Goal: Information Seeking & Learning: Learn about a topic

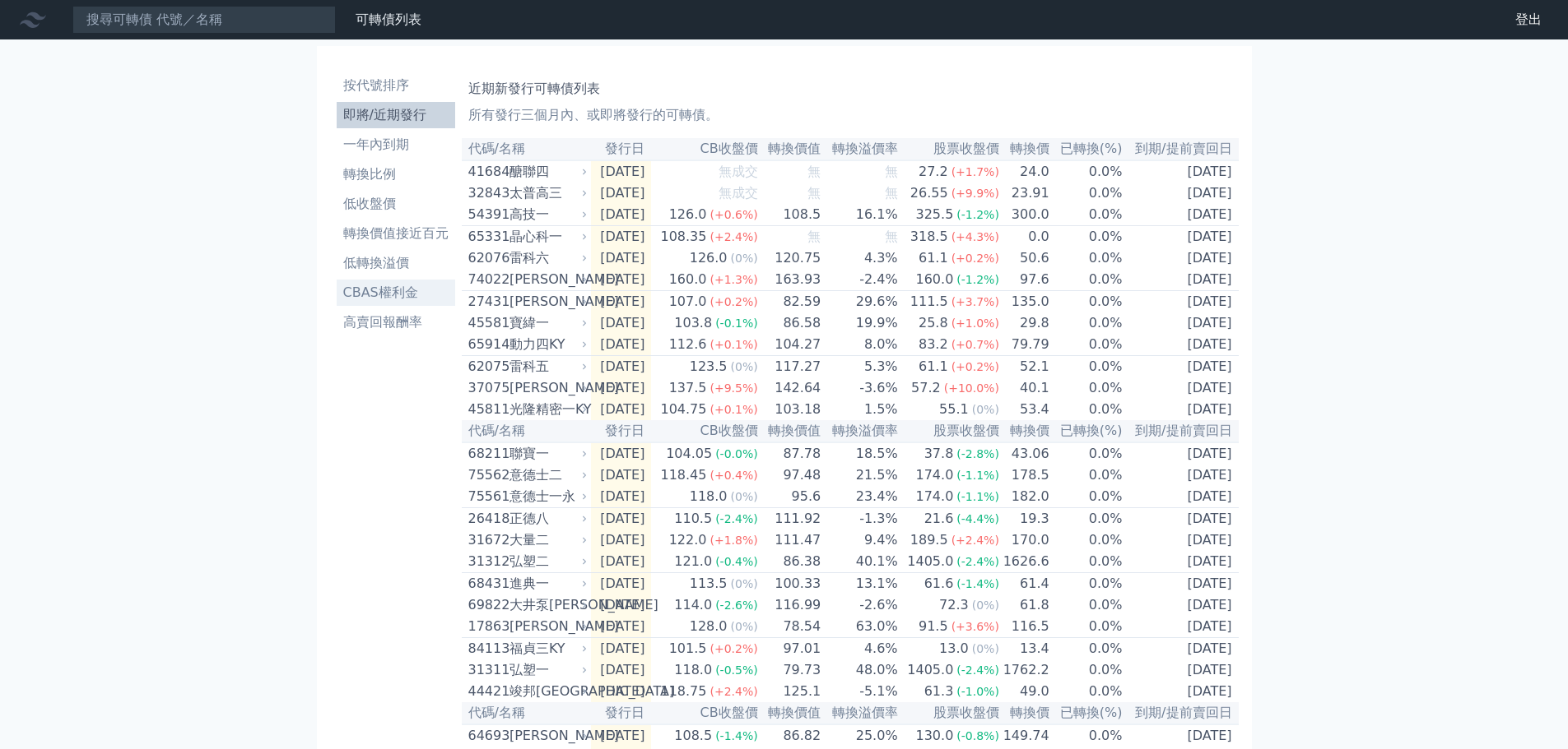
click at [386, 301] on li "CBAS權利金" at bounding box center [395, 292] width 119 height 20
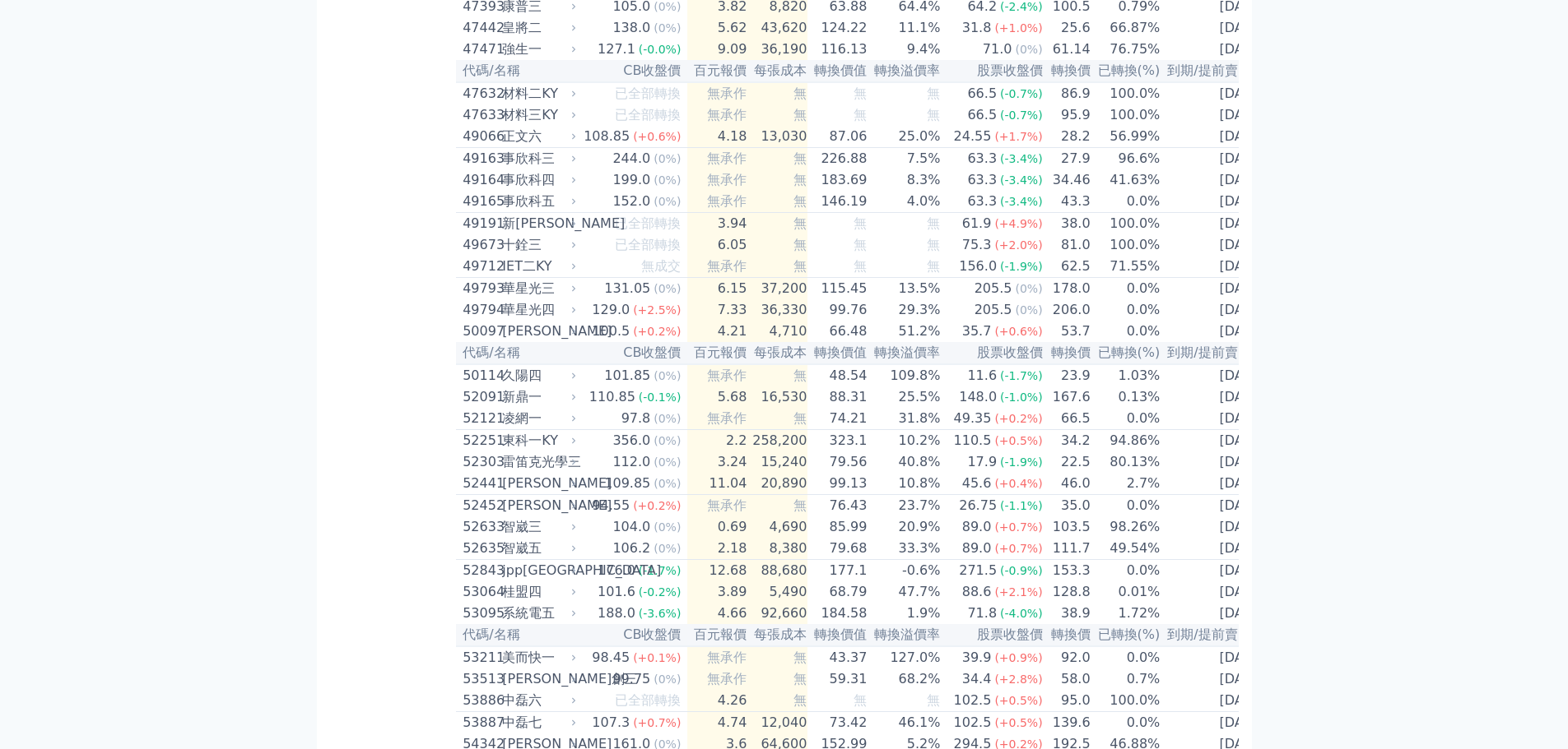
scroll to position [4902, 0]
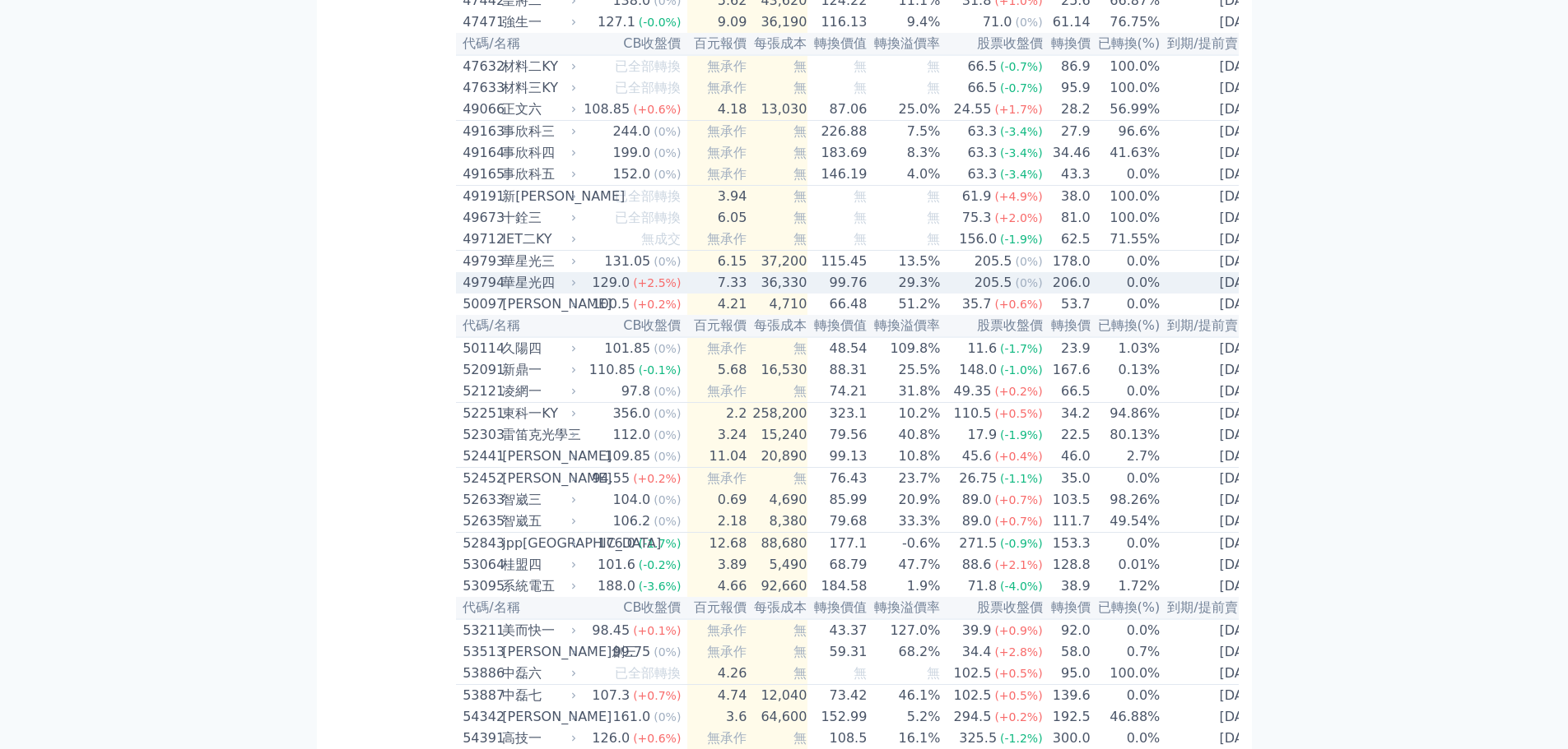
click at [1058, 293] on td "206.0" at bounding box center [1068, 282] width 48 height 21
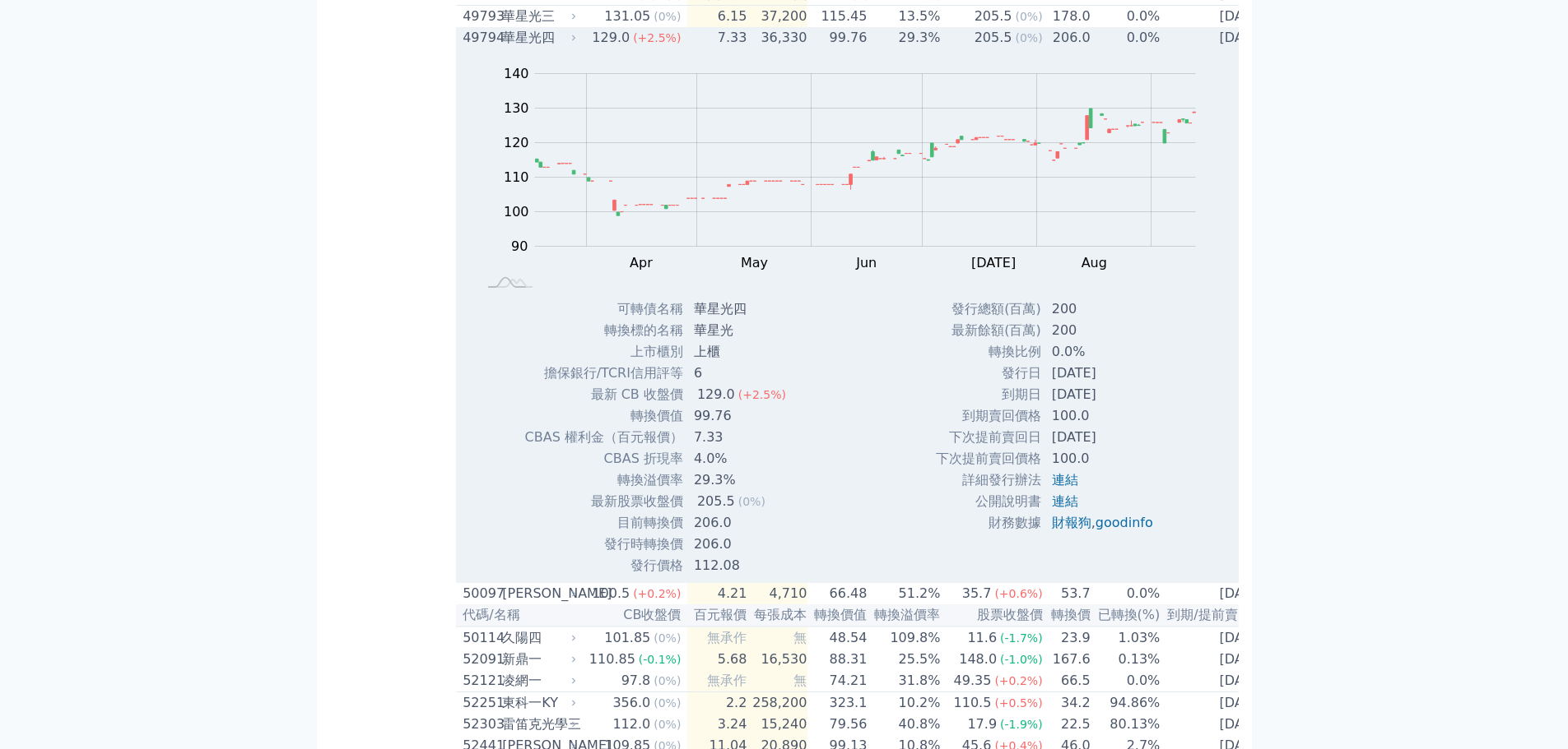
scroll to position [5149, 0]
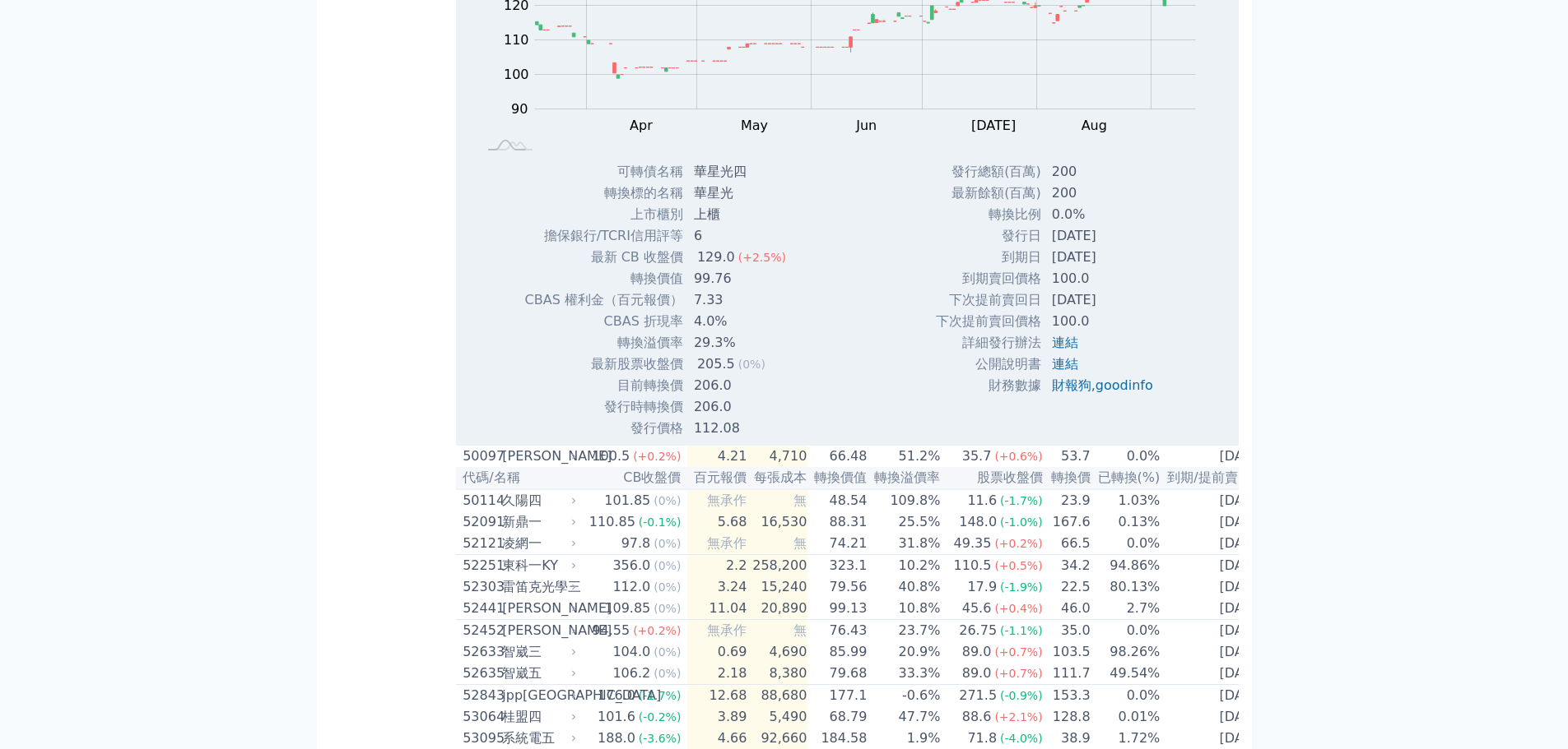
scroll to position [5313, 0]
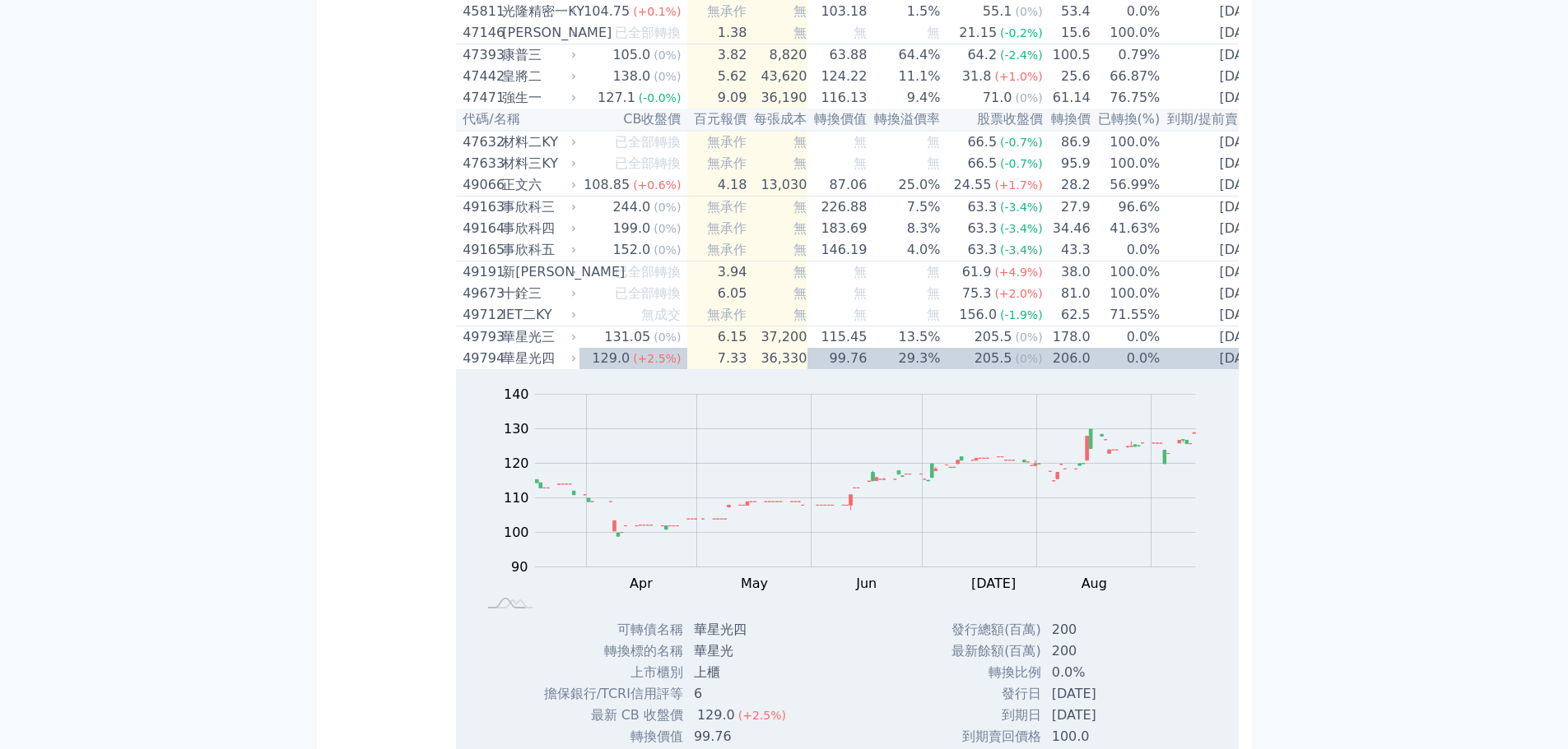
scroll to position [5465, 0]
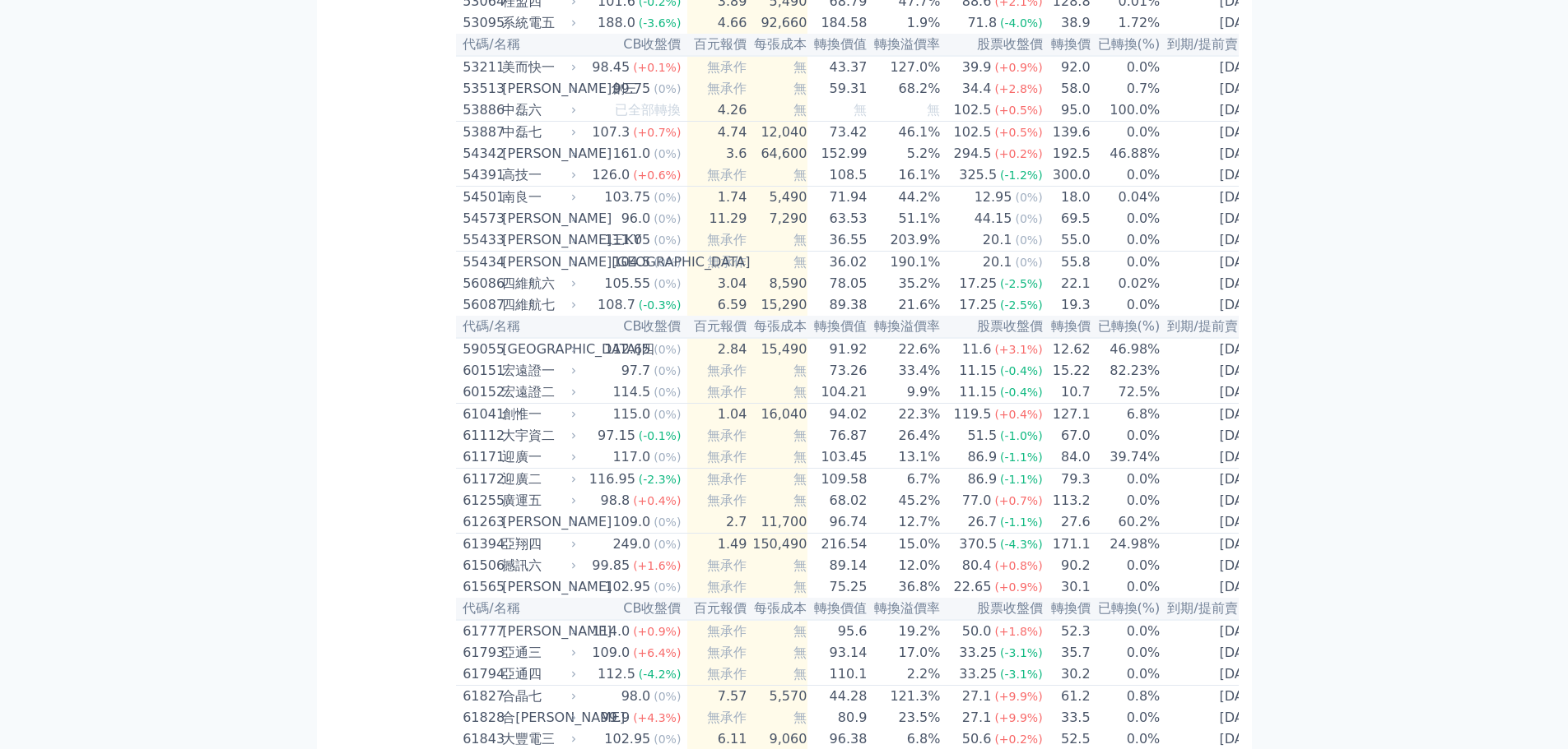
scroll to position [7015, 0]
